Goal: Transaction & Acquisition: Subscribe to service/newsletter

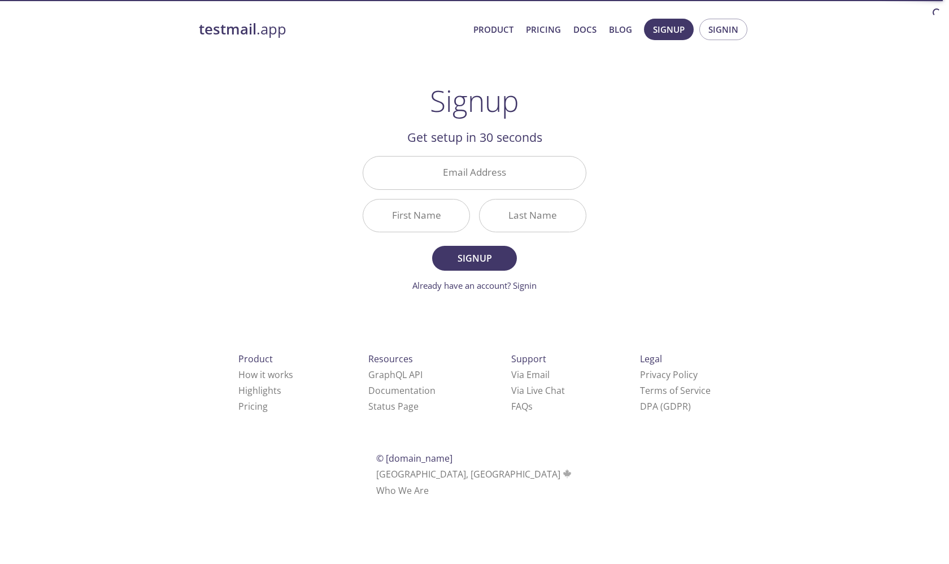
click at [499, 285] on link "Already have an account? Signin" at bounding box center [474, 285] width 124 height 11
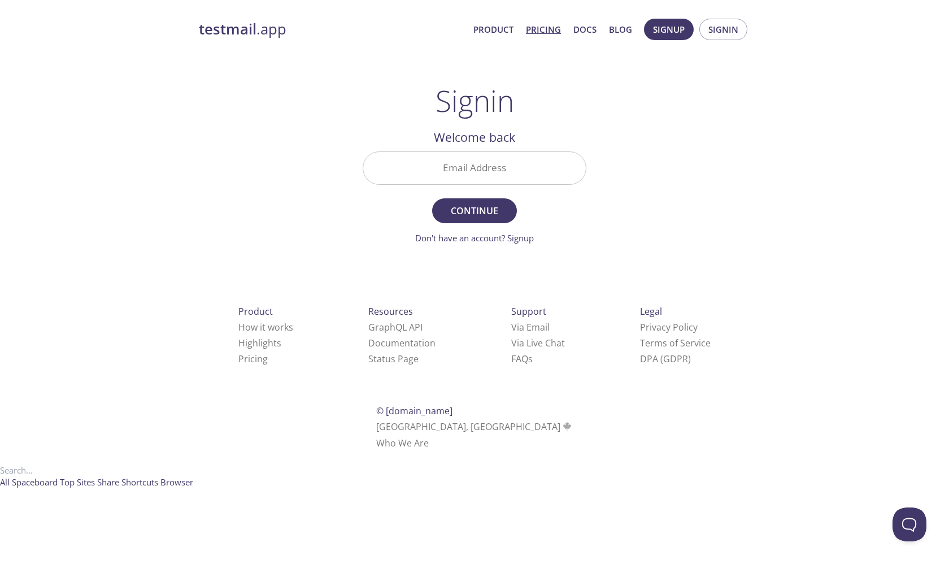
click at [539, 27] on link "Pricing" at bounding box center [543, 29] width 35 height 15
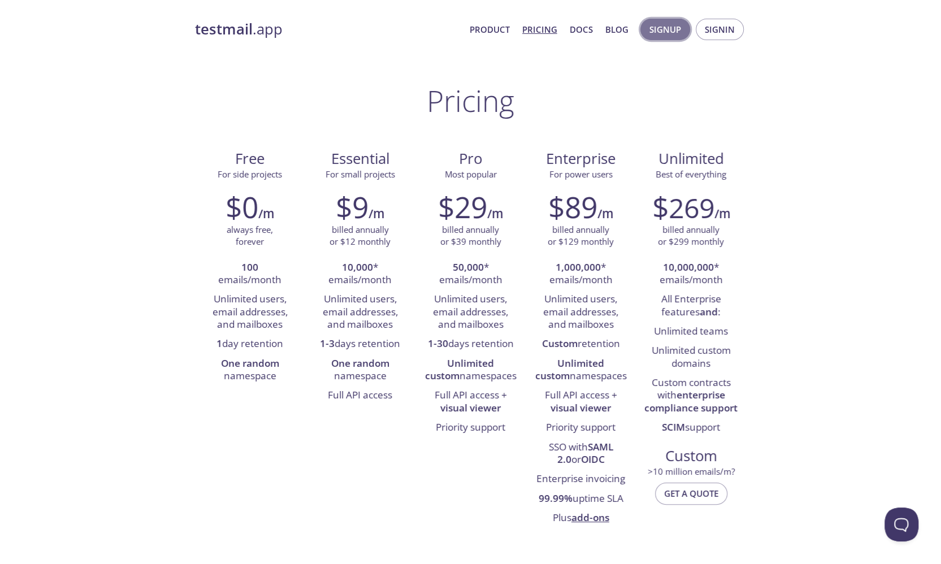
click at [673, 32] on span "Signup" at bounding box center [665, 29] width 32 height 15
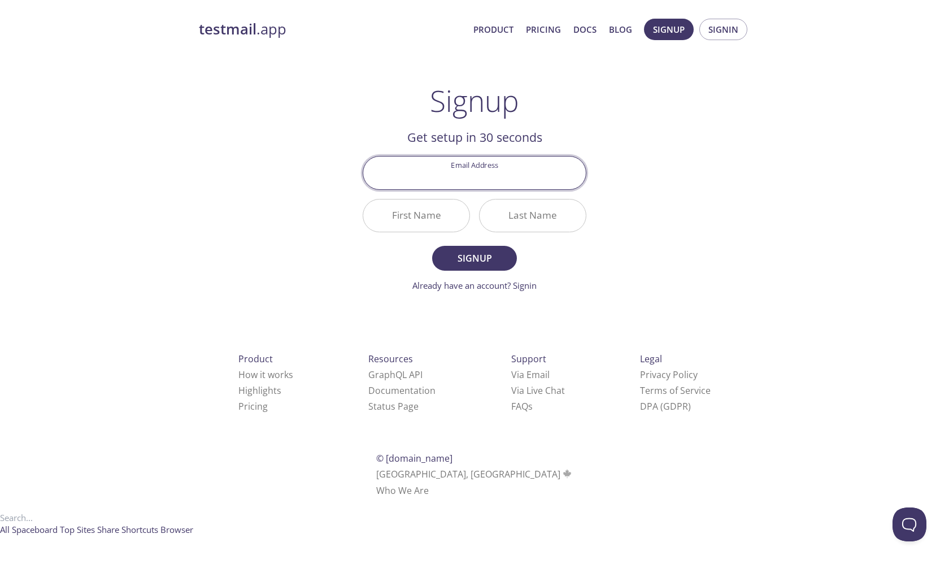
click at [491, 171] on input "Email Address" at bounding box center [474, 172] width 223 height 32
type input "[EMAIL_ADDRESS][DOMAIN_NAME]"
click at [437, 220] on input "First Name" at bounding box center [416, 215] width 106 height 32
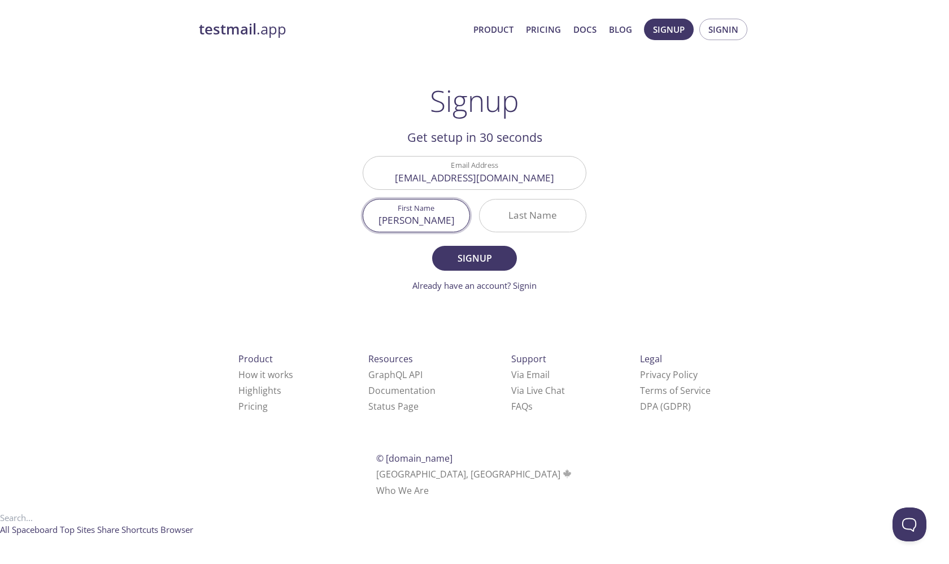
type input "[PERSON_NAME]"
click at [525, 221] on input "Last Name" at bounding box center [533, 215] width 106 height 32
type input "oumai"
click at [473, 247] on button "Signup" at bounding box center [474, 258] width 85 height 25
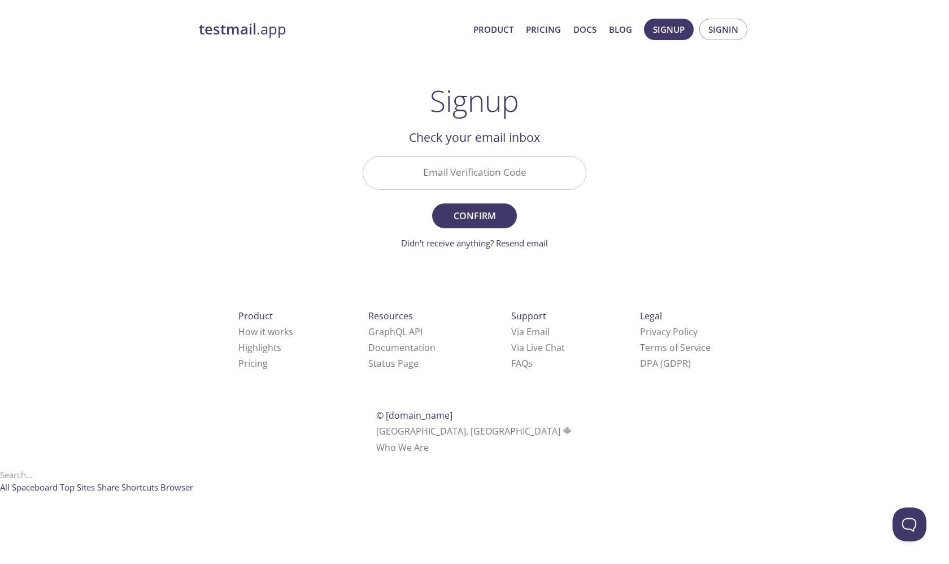
click at [424, 182] on input "Email Verification Code" at bounding box center [474, 172] width 223 height 32
paste input "TGT4PNJ"
type input "TGT4PNJ"
click at [480, 216] on span "Confirm" at bounding box center [475, 216] width 60 height 16
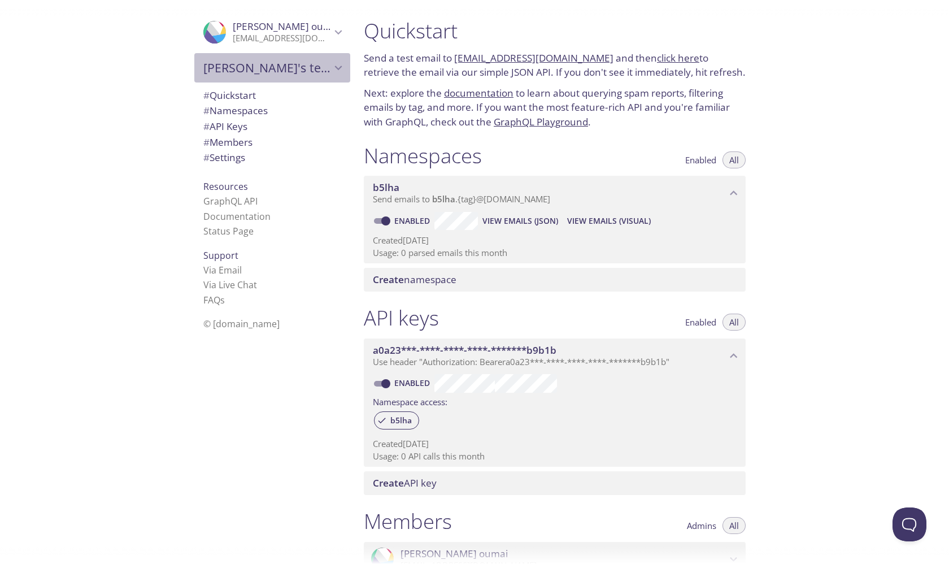
click at [249, 64] on span "[PERSON_NAME]'s team" at bounding box center [267, 68] width 128 height 16
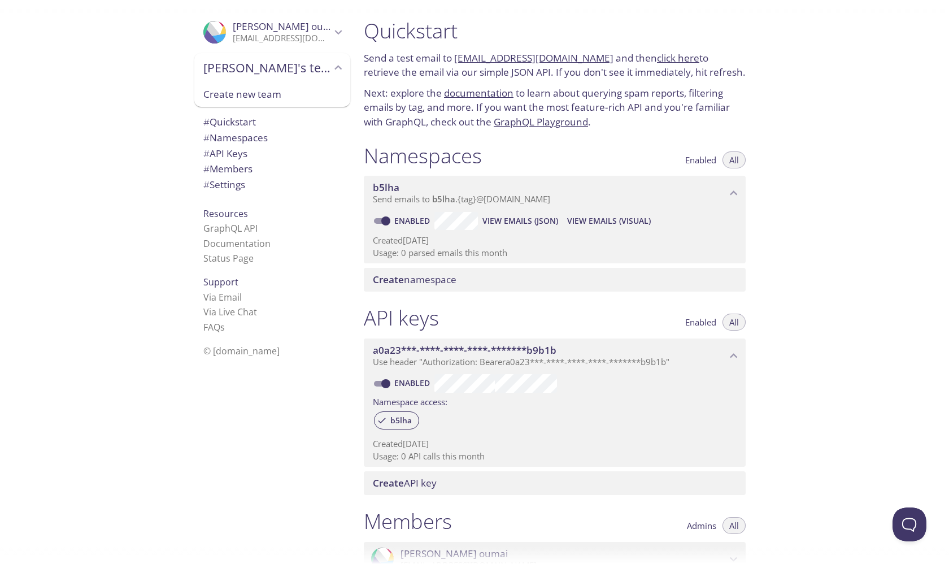
click at [854, 193] on div "Quickstart Send a test email to [EMAIL_ADDRESS][DOMAIN_NAME] and then click her…" at bounding box center [652, 282] width 594 height 564
drag, startPoint x: 594, startPoint y: 58, endPoint x: 456, endPoint y: 64, distance: 138.0
click at [456, 64] on p "Send a test email to [EMAIL_ADDRESS][DOMAIN_NAME] and then click here to retrie…" at bounding box center [555, 65] width 382 height 29
copy p "[EMAIL_ADDRESS][DOMAIN_NAME]"
click at [657, 57] on link "click here" at bounding box center [678, 57] width 42 height 13
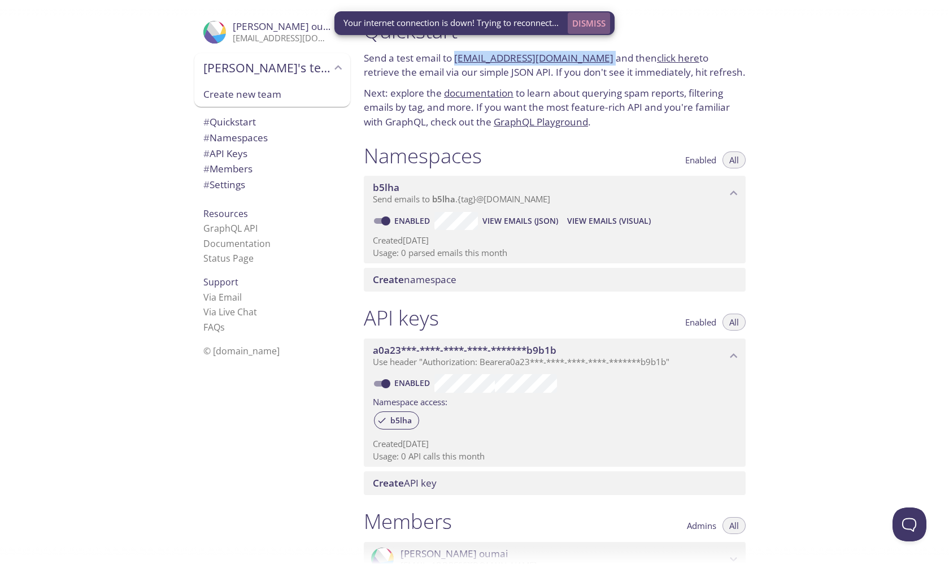
click at [589, 14] on button "Dismiss" at bounding box center [589, 22] width 42 height 21
